Goal: Communication & Community: Answer question/provide support

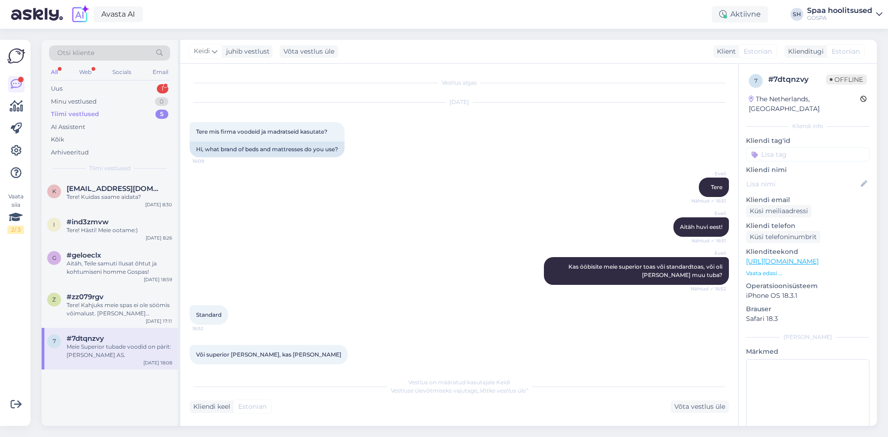
scroll to position [217, 0]
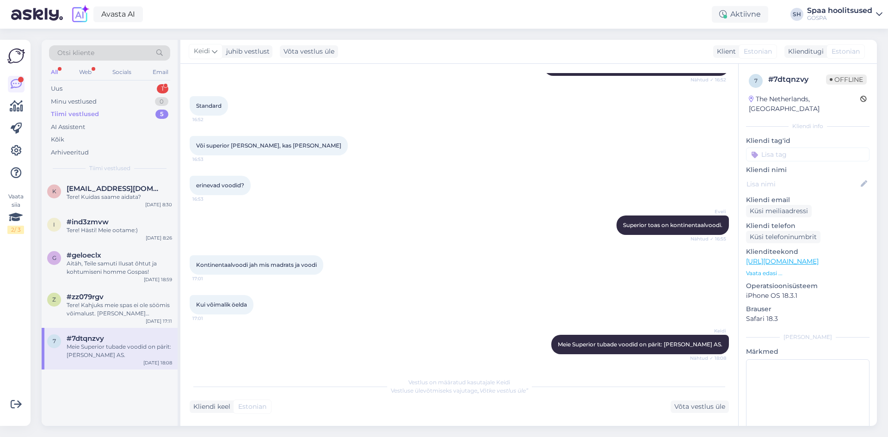
click at [130, 356] on div "Meie Superior tubade voodid on pärit: [PERSON_NAME] AS." at bounding box center [119, 351] width 105 height 17
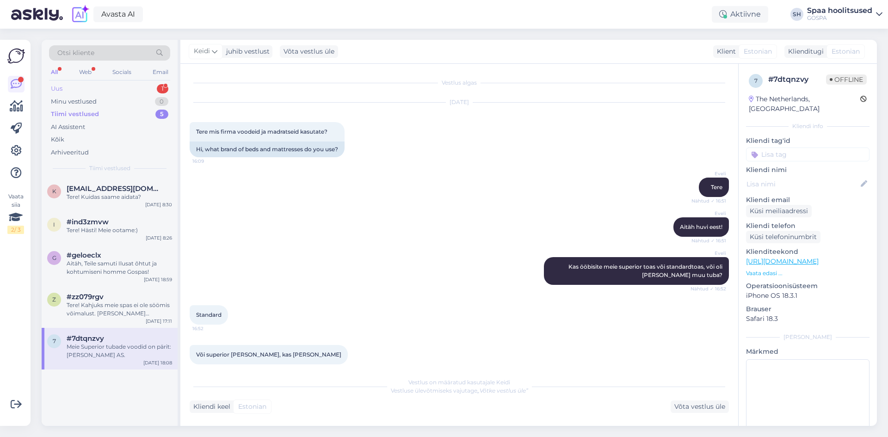
click at [69, 87] on div "Uus 1" at bounding box center [109, 88] width 121 height 13
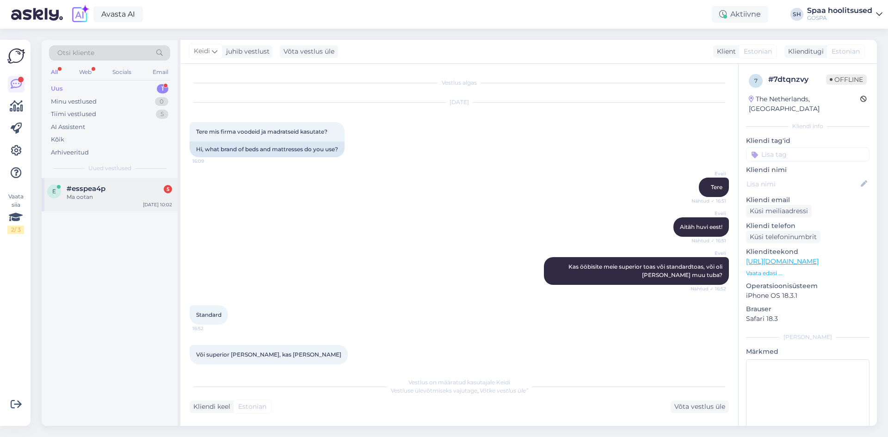
click at [72, 187] on span "#esspea4p" at bounding box center [86, 188] width 39 height 8
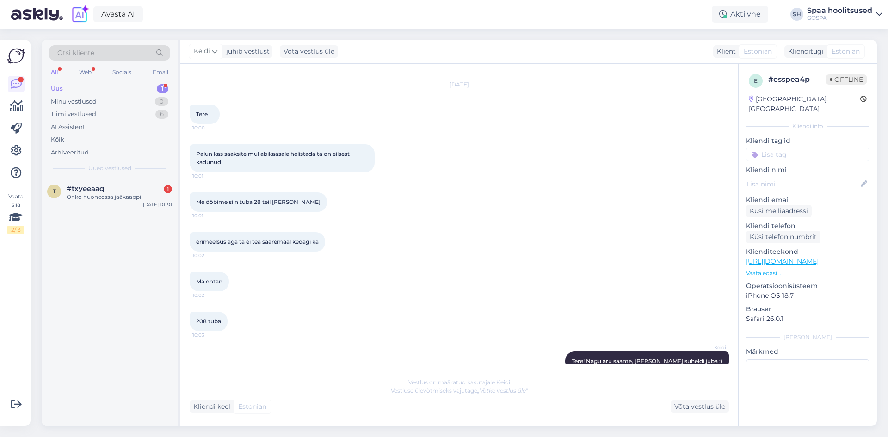
scroll to position [34, 0]
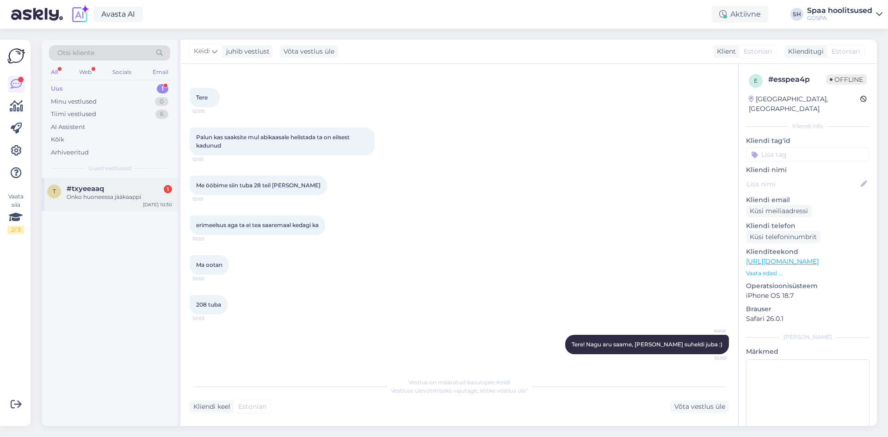
click at [89, 193] on div "Onko huoneessa jääkaappi" at bounding box center [119, 197] width 105 height 8
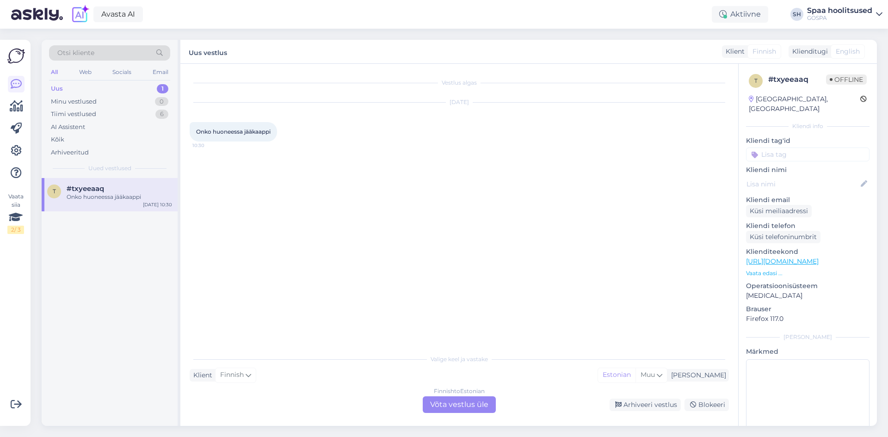
click at [57, 87] on div "Uus" at bounding box center [57, 88] width 12 height 9
click at [76, 113] on div "Tiimi vestlused" at bounding box center [73, 114] width 45 height 9
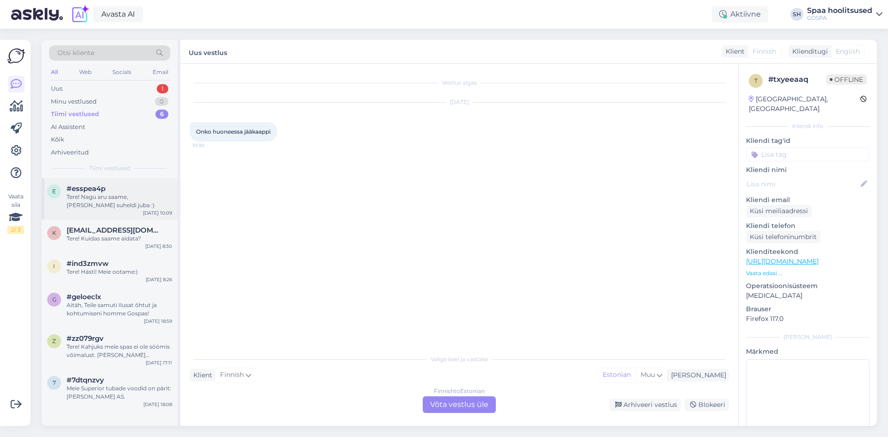
click at [114, 198] on div "Tere! Nagu aru saame, [PERSON_NAME] suheldi juba :)" at bounding box center [119, 201] width 105 height 17
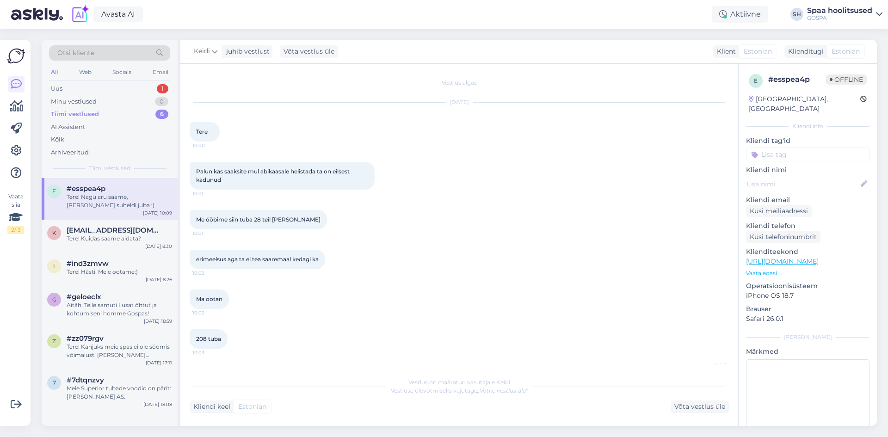
scroll to position [34, 0]
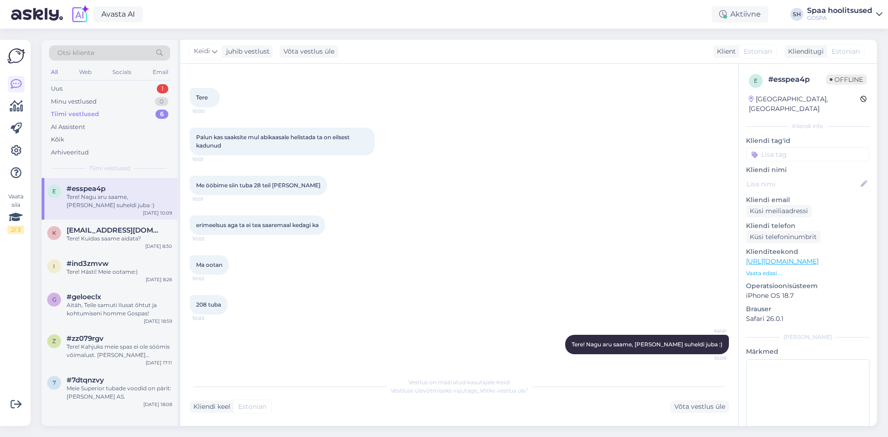
click at [123, 201] on div "Tere! Nagu aru saame, [PERSON_NAME] suheldi juba :)" at bounding box center [119, 201] width 105 height 17
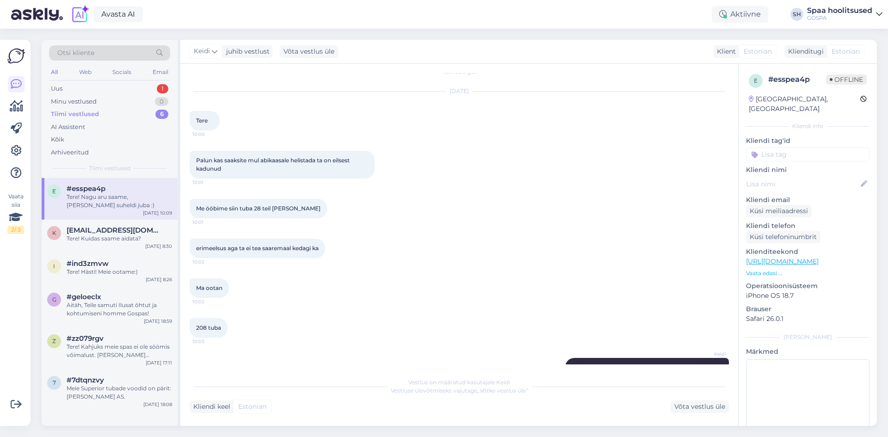
scroll to position [0, 0]
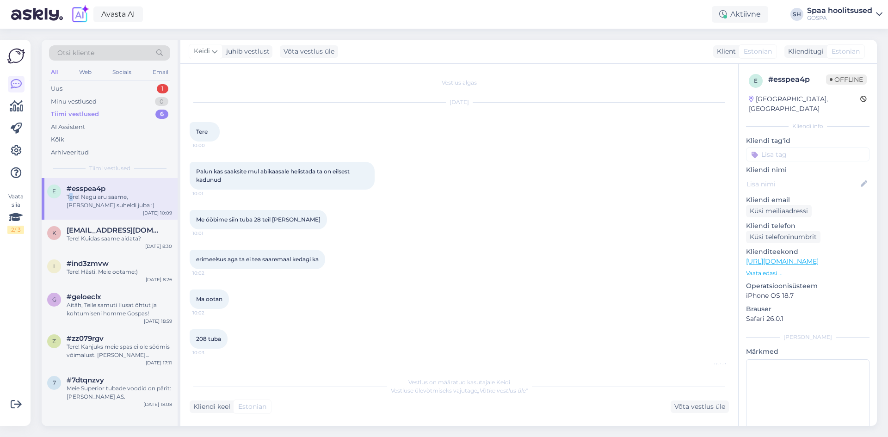
click at [71, 195] on div "Tere! Nagu aru saame, [PERSON_NAME] suheldi juba :)" at bounding box center [119, 201] width 105 height 17
click at [134, 241] on div "Tere! Kuidas saame aidata?" at bounding box center [119, 238] width 105 height 8
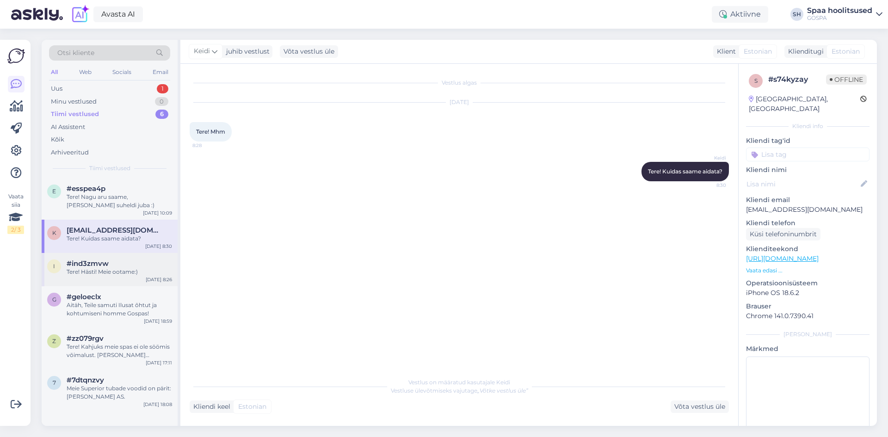
click at [109, 267] on div "#ind3zmvw" at bounding box center [119, 263] width 105 height 8
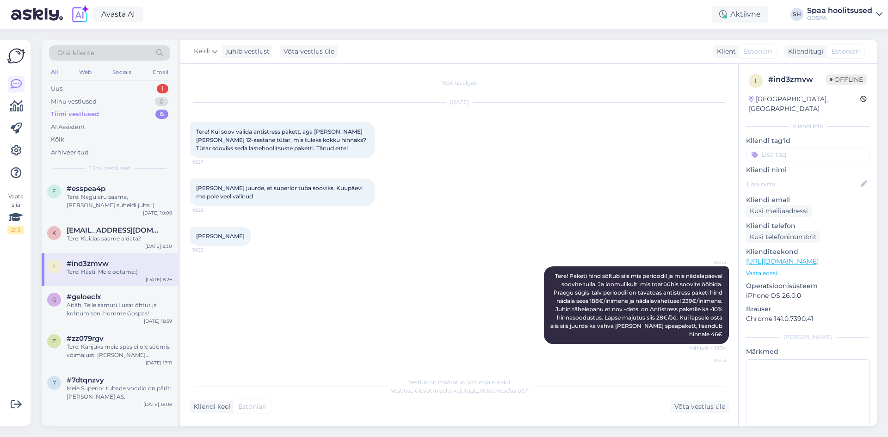
scroll to position [493, 0]
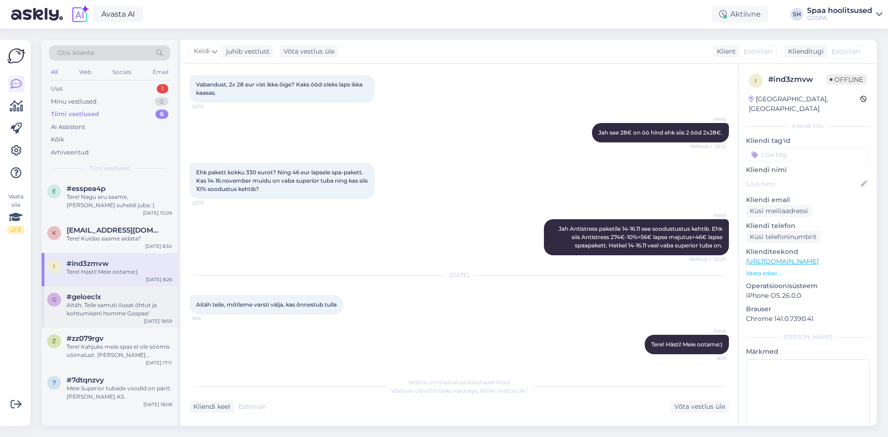
click at [102, 308] on div "Aitäh, Teile samuti Ilusat õhtut ja kohtumiseni homme Gospas!" at bounding box center [119, 309] width 105 height 17
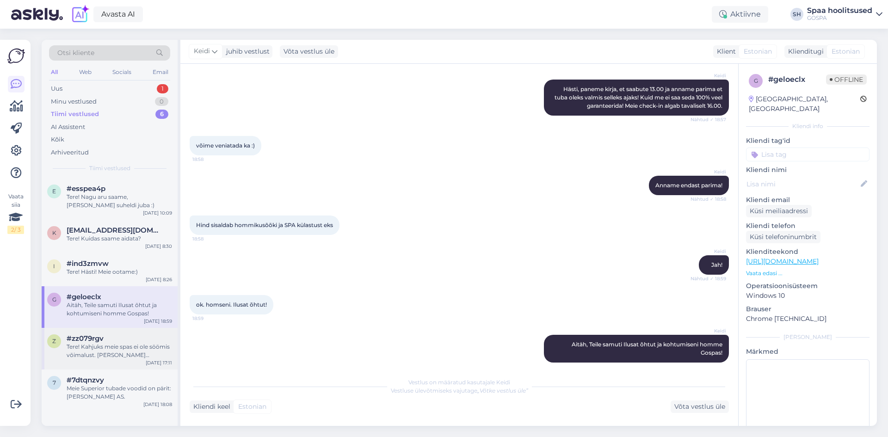
click at [94, 350] on div "Tere! Kahjuks meie spas ei ole söömis võimalust. [PERSON_NAME] mahlabaar." at bounding box center [119, 351] width 105 height 17
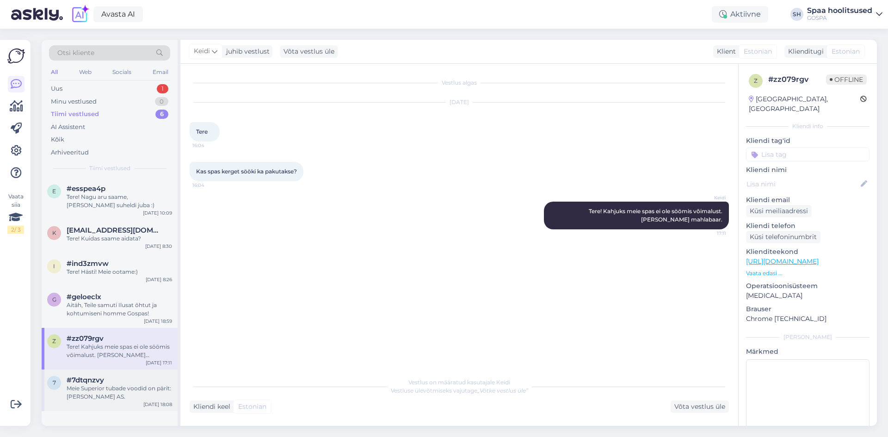
click at [93, 397] on div "Meie Superior tubade voodid on pärit: [PERSON_NAME] AS." at bounding box center [119, 392] width 105 height 17
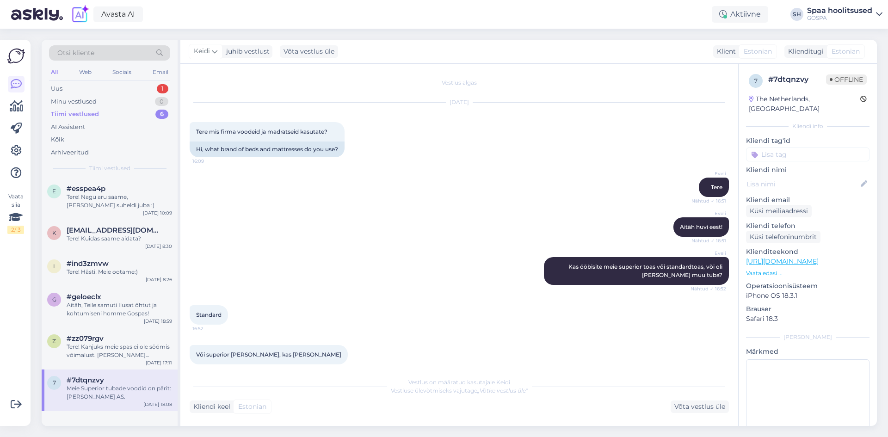
scroll to position [217, 0]
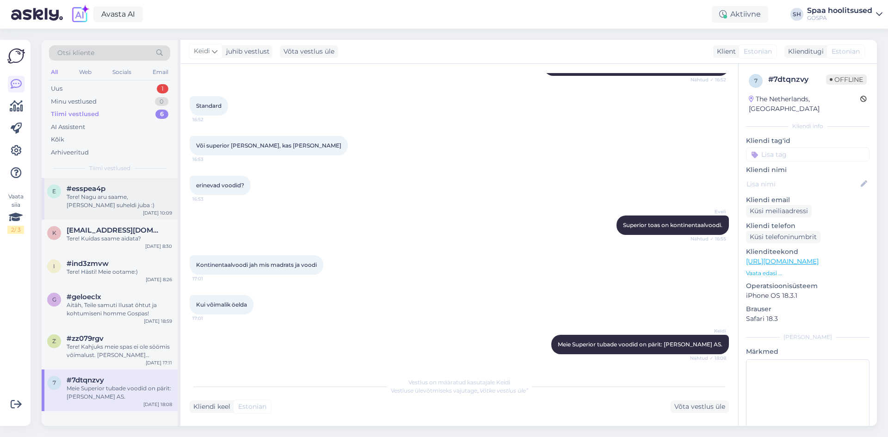
click at [82, 196] on div "Tere! Nagu aru saame, [PERSON_NAME] suheldi juba :)" at bounding box center [119, 201] width 105 height 17
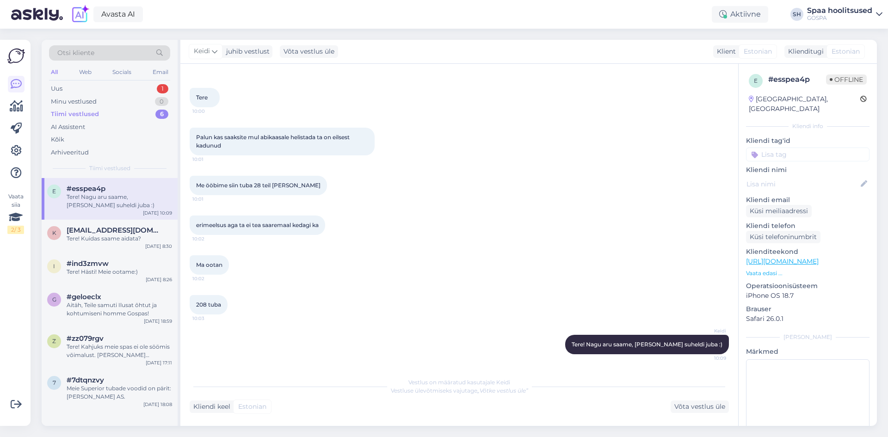
scroll to position [34, 0]
click at [82, 196] on div "Tere! Nagu aru saame, [PERSON_NAME] suheldi juba :)" at bounding box center [119, 201] width 105 height 17
